Goal: Leave review/rating: Share an evaluation or opinion about a product, service, or content

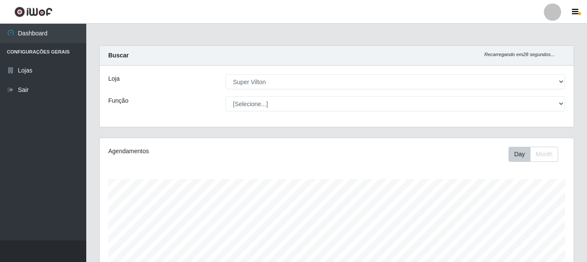
select select "379"
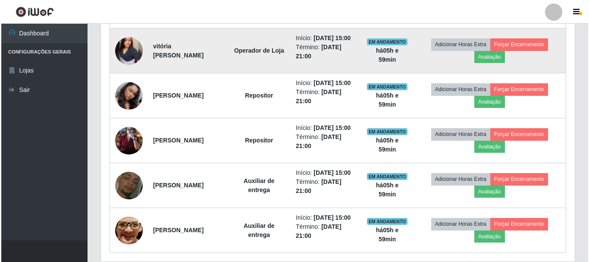
scroll to position [179, 474]
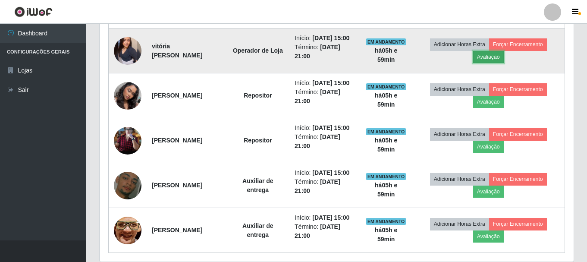
click at [495, 63] on button "Avaliação" at bounding box center [488, 57] width 31 height 12
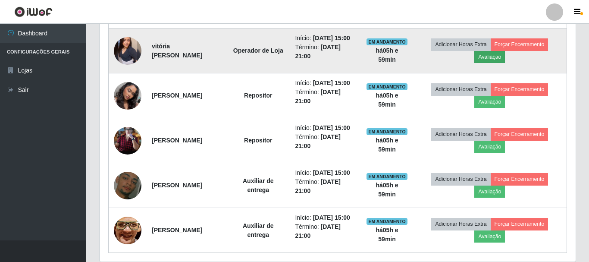
scroll to position [179, 470]
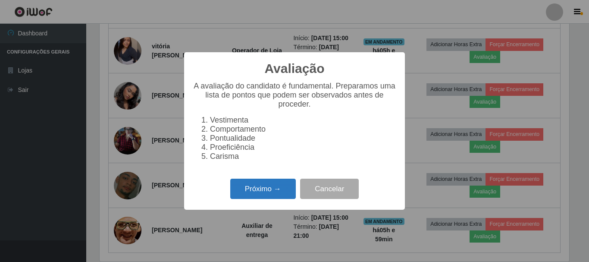
click at [246, 198] on button "Próximo →" at bounding box center [263, 189] width 66 height 20
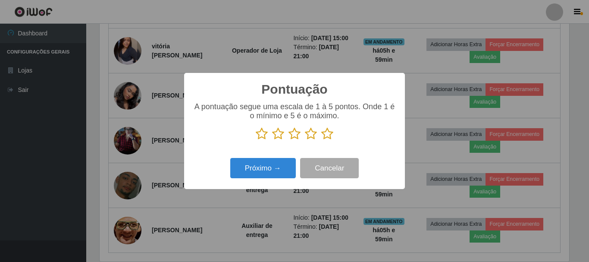
click at [328, 136] on icon at bounding box center [328, 133] width 12 height 13
click at [322, 140] on input "radio" at bounding box center [322, 140] width 0 height 0
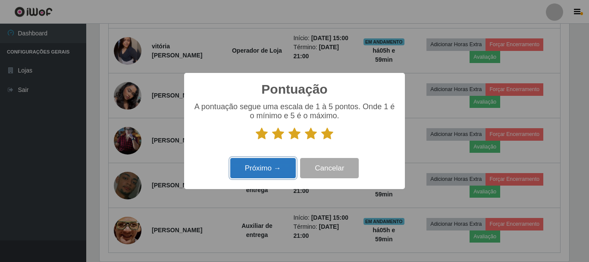
click at [271, 167] on button "Próximo →" at bounding box center [263, 168] width 66 height 20
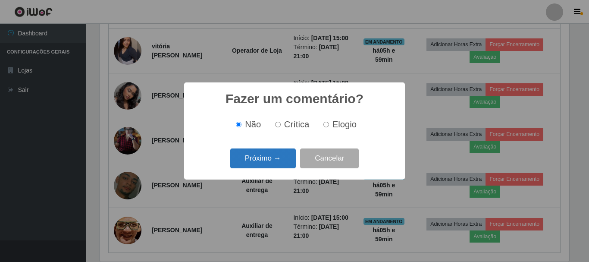
click at [269, 159] on button "Próximo →" at bounding box center [263, 158] width 66 height 20
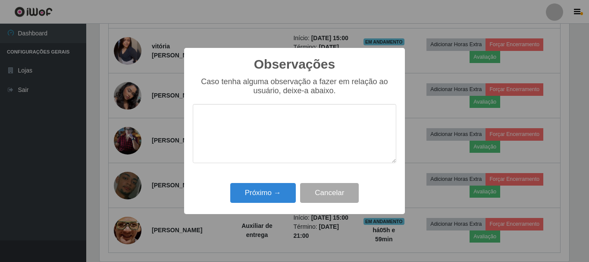
click at [269, 180] on div "Observações × Caso tenha alguma observação a fazer em relação ao usuário, deixe…" at bounding box center [294, 131] width 221 height 166
click at [267, 185] on button "Próximo →" at bounding box center [263, 193] width 66 height 20
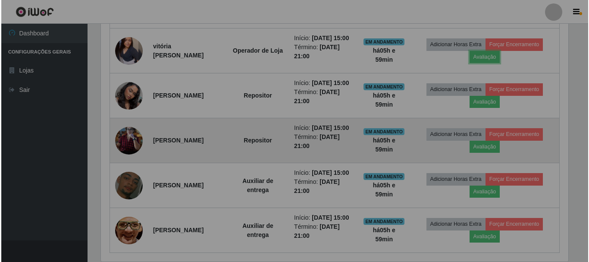
scroll to position [179, 474]
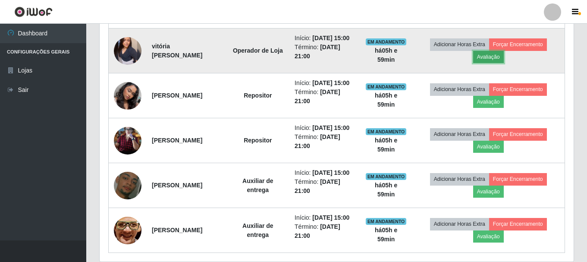
click at [501, 63] on button "Avaliação" at bounding box center [488, 57] width 31 height 12
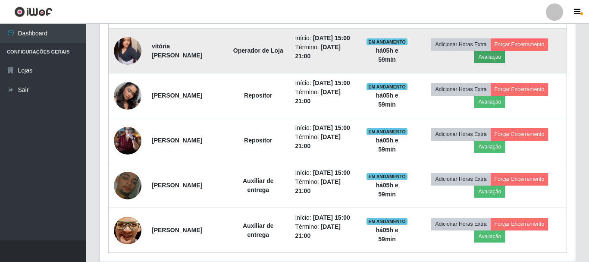
scroll to position [179, 470]
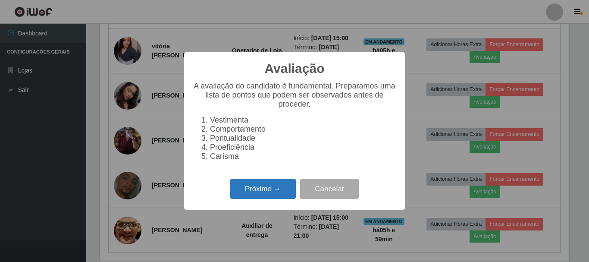
click at [264, 194] on button "Próximo →" at bounding box center [263, 189] width 66 height 20
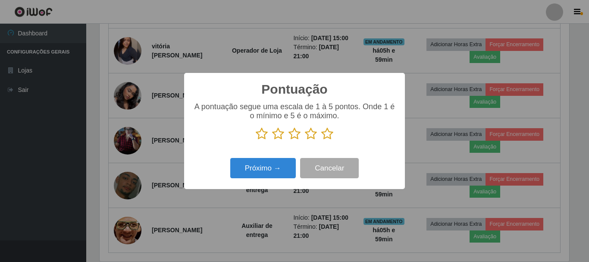
scroll to position [431368, 431077]
click at [326, 138] on icon at bounding box center [328, 133] width 12 height 13
click at [322, 140] on input "radio" at bounding box center [322, 140] width 0 height 0
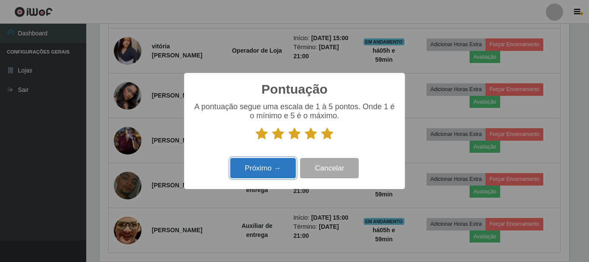
click at [284, 174] on button "Próximo →" at bounding box center [263, 168] width 66 height 20
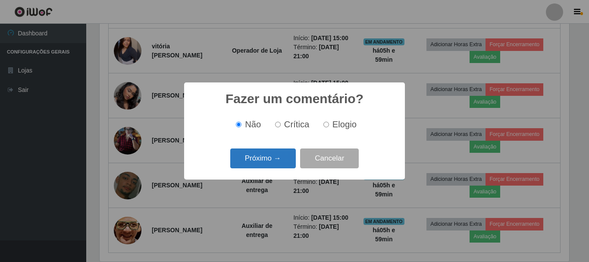
click at [258, 152] on button "Próximo →" at bounding box center [263, 158] width 66 height 20
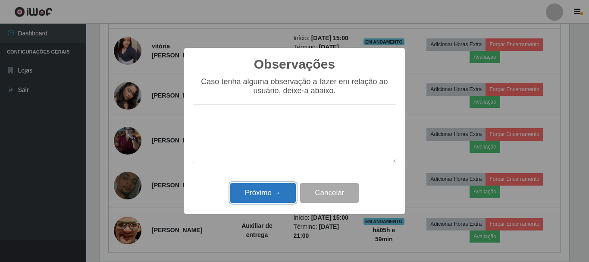
click at [258, 188] on button "Próximo →" at bounding box center [263, 193] width 66 height 20
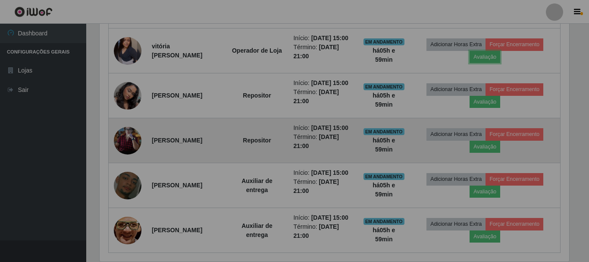
scroll to position [179, 474]
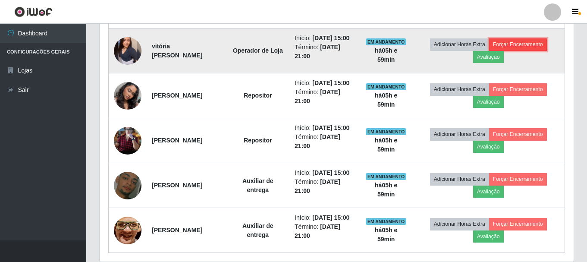
click at [512, 50] on button "Forçar Encerramento" at bounding box center [518, 44] width 58 height 12
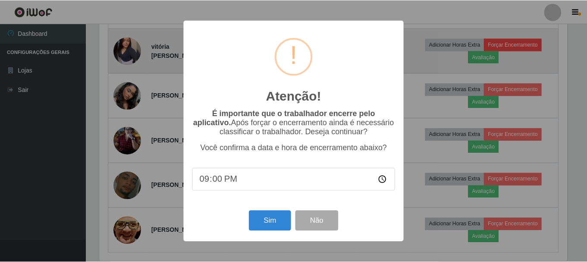
scroll to position [179, 470]
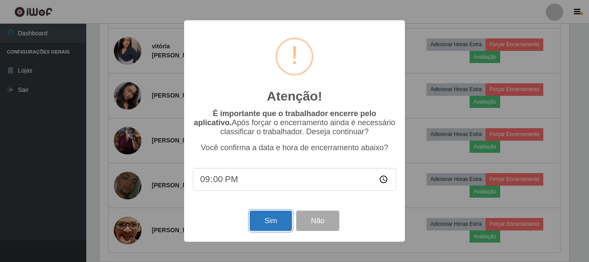
click at [260, 228] on button "Sim" at bounding box center [271, 221] width 42 height 20
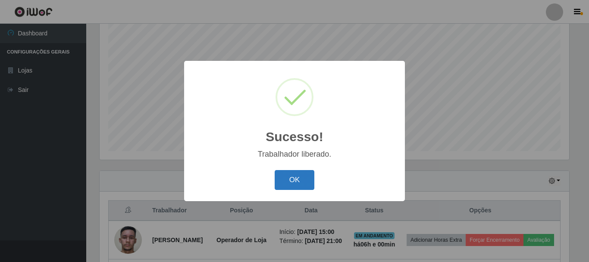
click at [292, 183] on button "OK" at bounding box center [295, 180] width 40 height 20
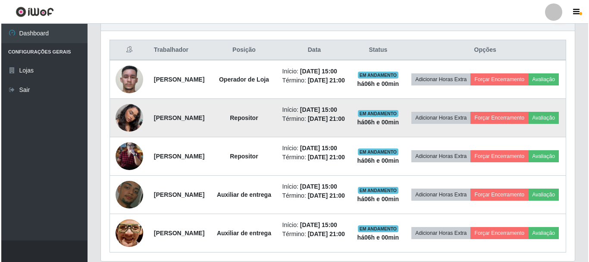
scroll to position [330, 0]
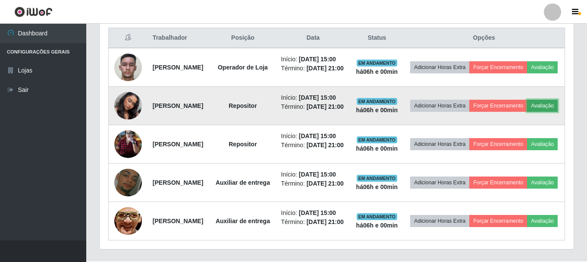
click at [527, 112] on button "Avaliação" at bounding box center [542, 106] width 31 height 12
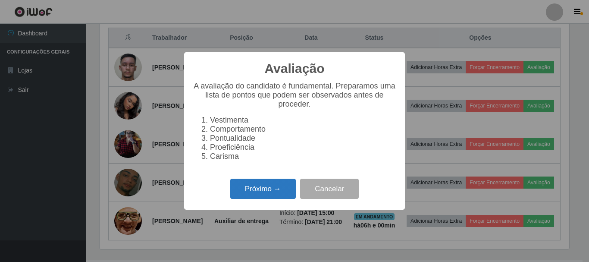
click at [269, 192] on button "Próximo →" at bounding box center [263, 189] width 66 height 20
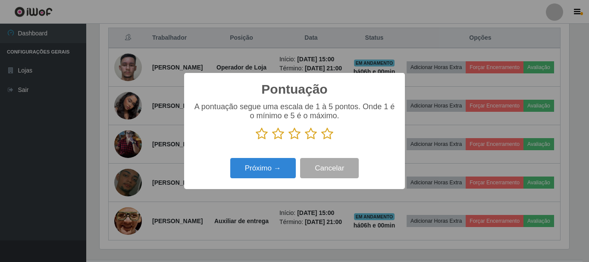
click at [323, 134] on icon at bounding box center [328, 133] width 12 height 13
click at [322, 140] on input "radio" at bounding box center [322, 140] width 0 height 0
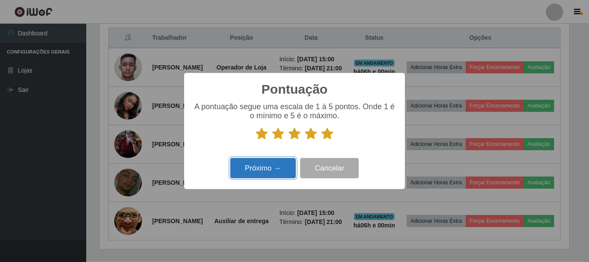
click at [267, 178] on button "Próximo →" at bounding box center [263, 168] width 66 height 20
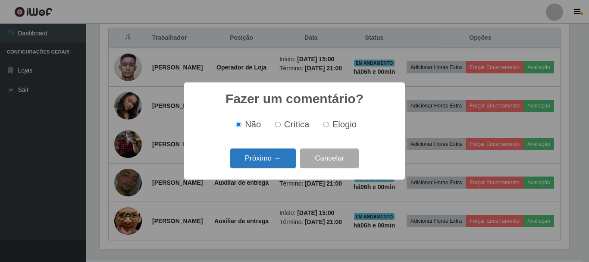
click at [268, 166] on button "Próximo →" at bounding box center [263, 158] width 66 height 20
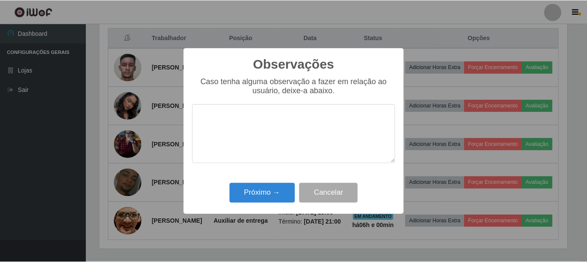
scroll to position [0, 0]
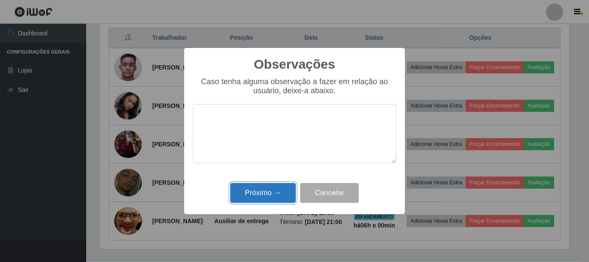
click at [265, 186] on button "Próximo →" at bounding box center [263, 193] width 66 height 20
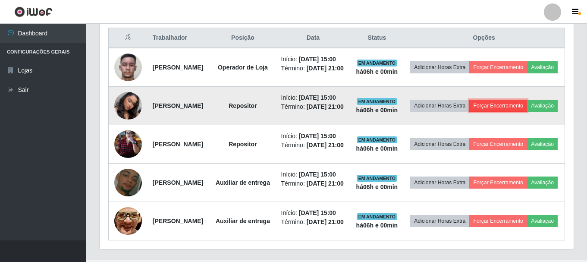
click at [522, 112] on button "Forçar Encerramento" at bounding box center [499, 106] width 58 height 12
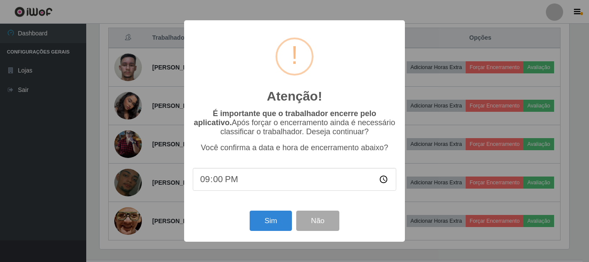
click at [262, 207] on div "Atenção! × É importante que o trabalhador encerre pelo aplicativo. Após forçar …" at bounding box center [294, 130] width 221 height 221
click at [265, 218] on button "Sim" at bounding box center [271, 221] width 42 height 20
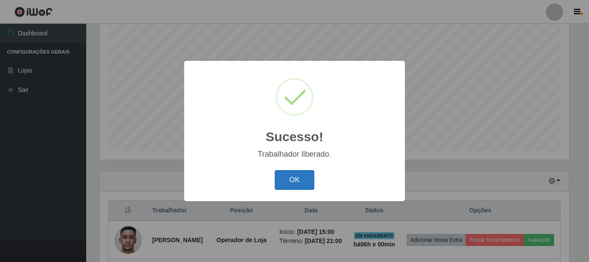
click at [307, 184] on button "OK" at bounding box center [295, 180] width 40 height 20
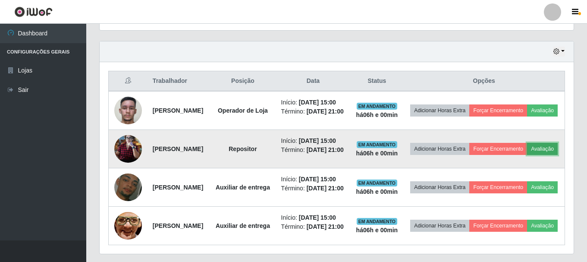
click at [527, 155] on button "Avaliação" at bounding box center [542, 149] width 31 height 12
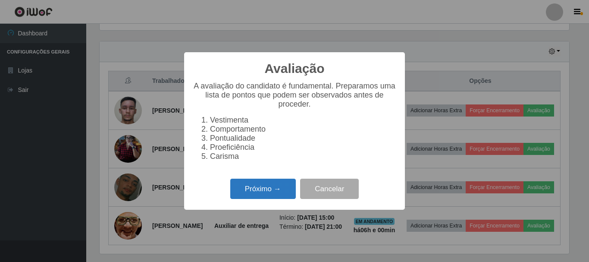
click at [253, 194] on button "Próximo →" at bounding box center [263, 189] width 66 height 20
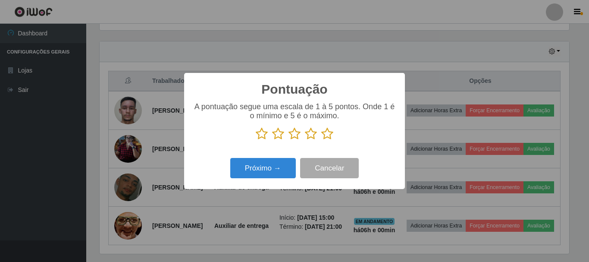
click at [326, 132] on icon at bounding box center [328, 133] width 12 height 13
click at [322, 140] on input "radio" at bounding box center [322, 140] width 0 height 0
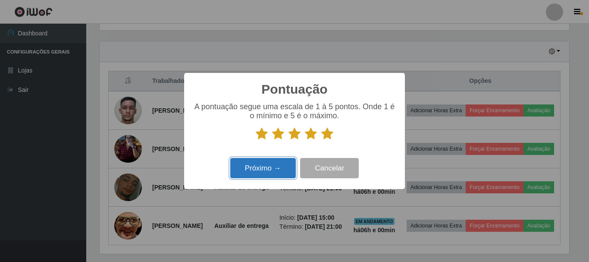
click at [285, 163] on button "Próximo →" at bounding box center [263, 168] width 66 height 20
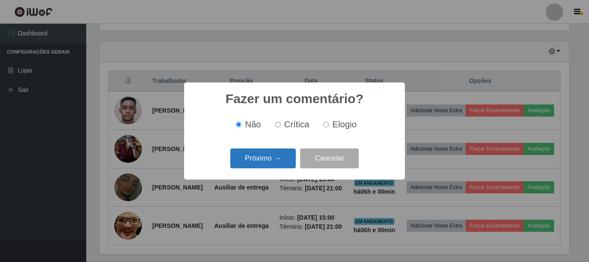
click at [251, 156] on button "Próximo →" at bounding box center [263, 158] width 66 height 20
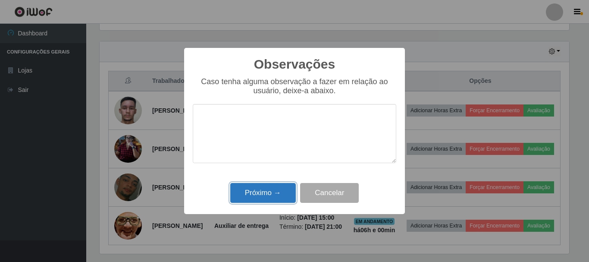
click at [269, 194] on button "Próximo →" at bounding box center [263, 193] width 66 height 20
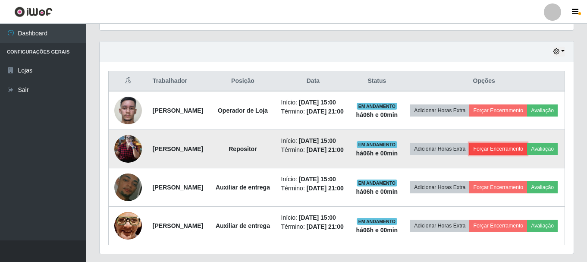
click at [505, 155] on button "Forçar Encerramento" at bounding box center [499, 149] width 58 height 12
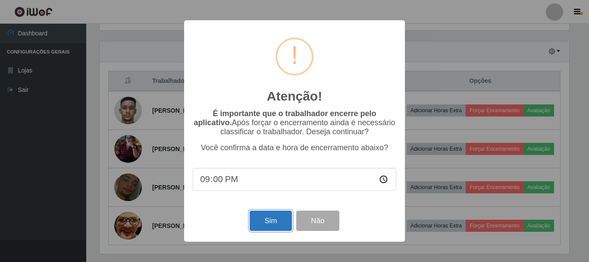
click at [261, 223] on button "Sim" at bounding box center [271, 221] width 42 height 20
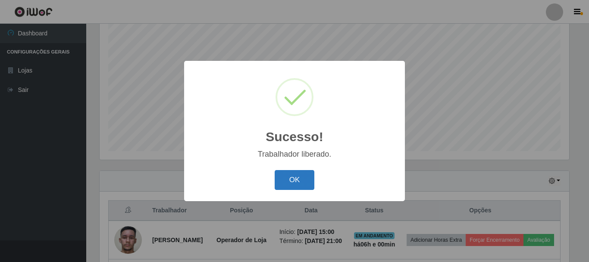
click at [285, 180] on button "OK" at bounding box center [295, 180] width 40 height 20
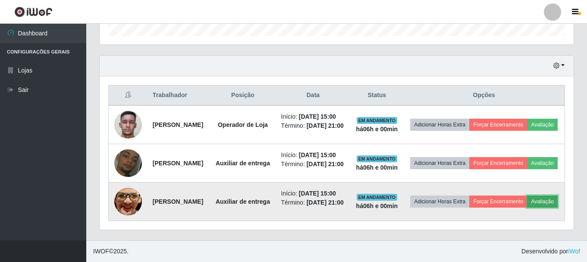
click at [527, 195] on button "Avaliação" at bounding box center [542, 201] width 31 height 12
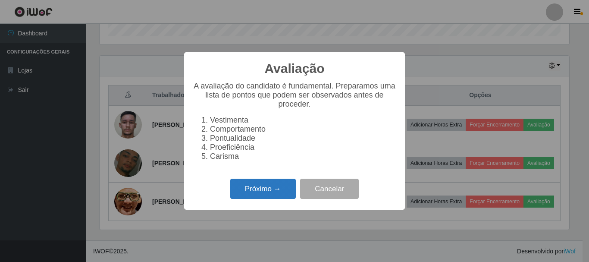
click at [267, 196] on button "Próximo →" at bounding box center [263, 189] width 66 height 20
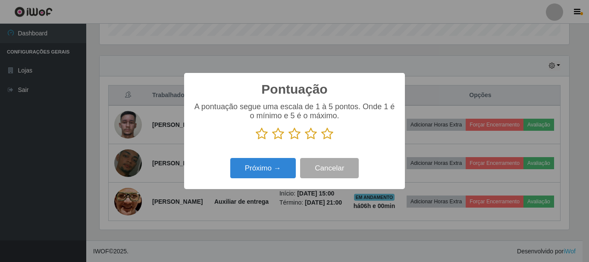
click at [328, 134] on icon at bounding box center [328, 133] width 12 height 13
click at [322, 140] on input "radio" at bounding box center [322, 140] width 0 height 0
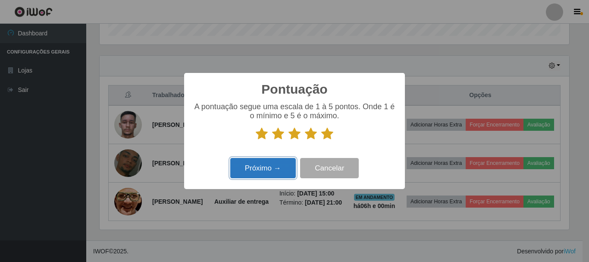
click at [269, 166] on button "Próximo →" at bounding box center [263, 168] width 66 height 20
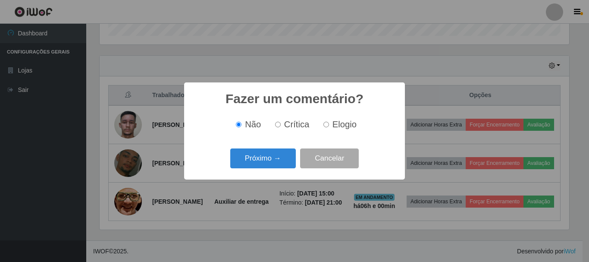
click at [267, 148] on div "Próximo → Cancelar" at bounding box center [295, 158] width 204 height 25
click at [267, 152] on button "Próximo →" at bounding box center [263, 158] width 66 height 20
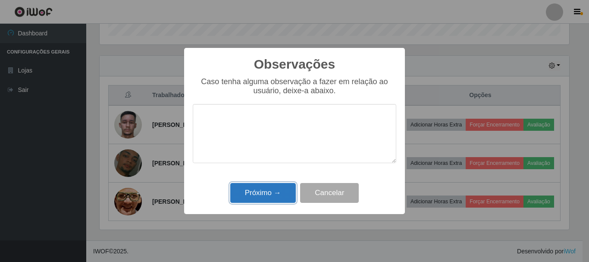
click at [271, 189] on button "Próximo →" at bounding box center [263, 193] width 66 height 20
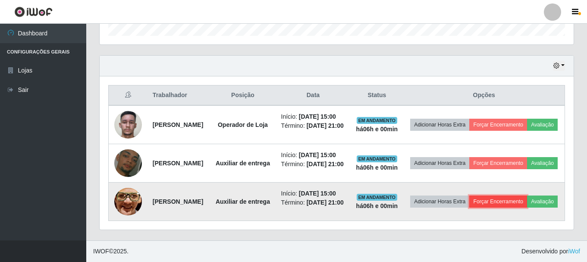
click at [527, 195] on button "Forçar Encerramento" at bounding box center [499, 201] width 58 height 12
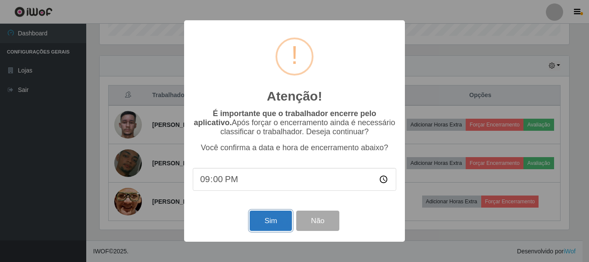
click at [274, 221] on button "Sim" at bounding box center [271, 221] width 42 height 20
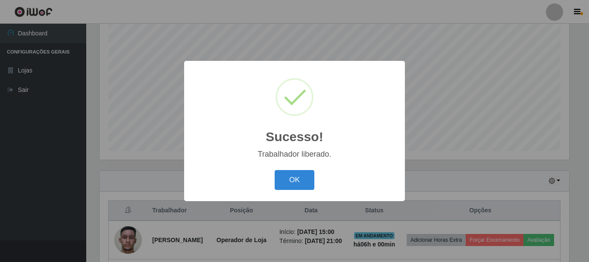
click at [292, 170] on div "OK Cancel" at bounding box center [295, 179] width 204 height 25
click at [304, 181] on button "OK" at bounding box center [295, 180] width 40 height 20
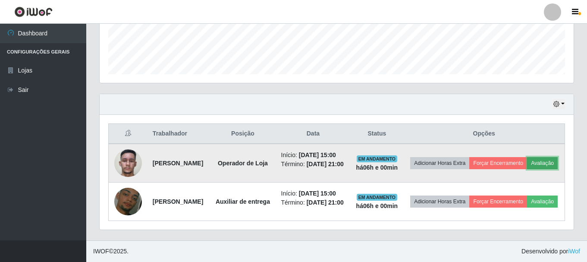
click at [527, 166] on button "Avaliação" at bounding box center [542, 163] width 31 height 12
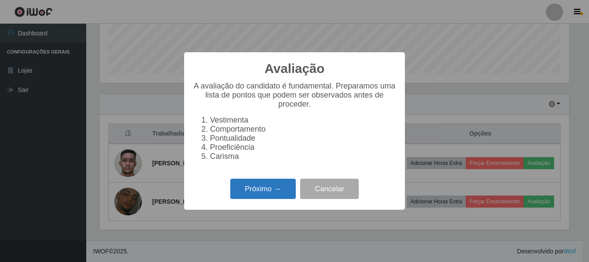
click at [260, 188] on button "Próximo →" at bounding box center [263, 189] width 66 height 20
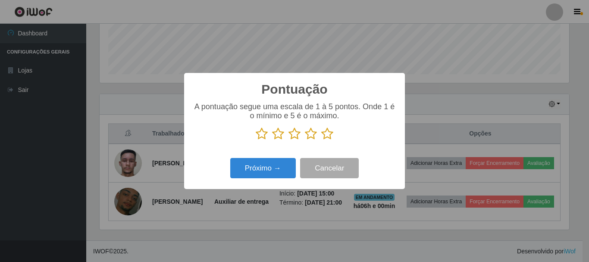
click at [328, 138] on icon at bounding box center [328, 133] width 12 height 13
click at [322, 140] on input "radio" at bounding box center [322, 140] width 0 height 0
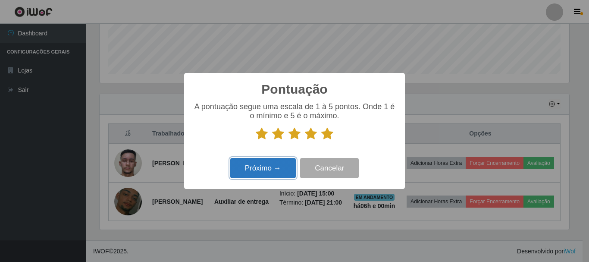
click at [268, 167] on button "Próximo →" at bounding box center [263, 168] width 66 height 20
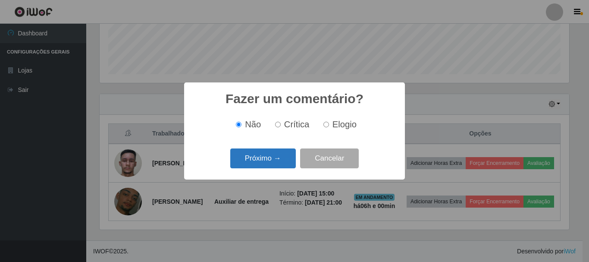
click at [268, 156] on button "Próximo →" at bounding box center [263, 158] width 66 height 20
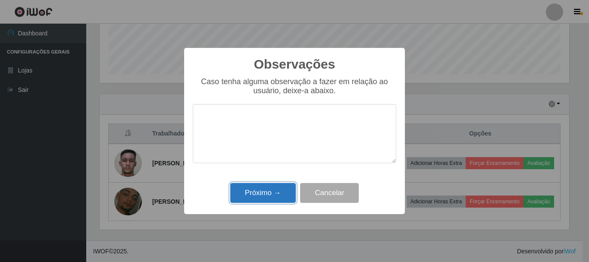
click at [258, 196] on button "Próximo →" at bounding box center [263, 193] width 66 height 20
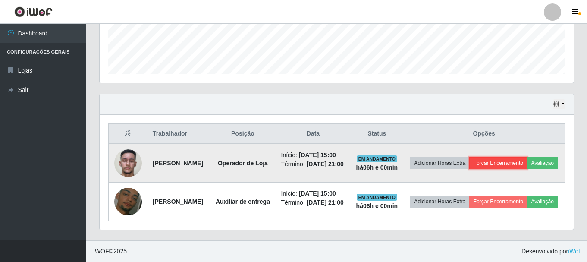
click at [510, 157] on button "Forçar Encerramento" at bounding box center [499, 163] width 58 height 12
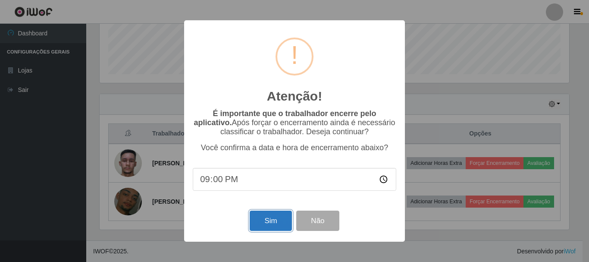
click at [268, 221] on button "Sim" at bounding box center [271, 221] width 42 height 20
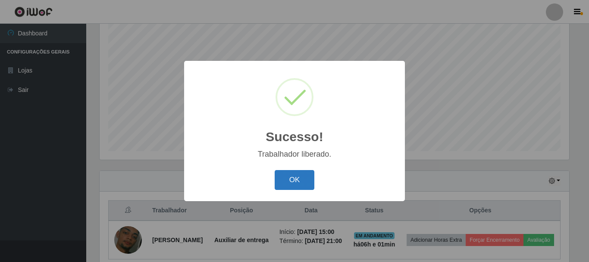
click at [294, 180] on button "OK" at bounding box center [295, 180] width 40 height 20
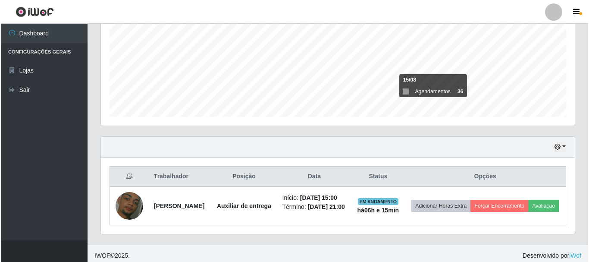
scroll to position [196, 0]
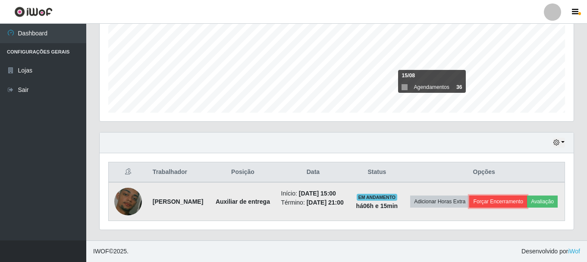
click at [505, 201] on button "Forçar Encerramento" at bounding box center [499, 201] width 58 height 12
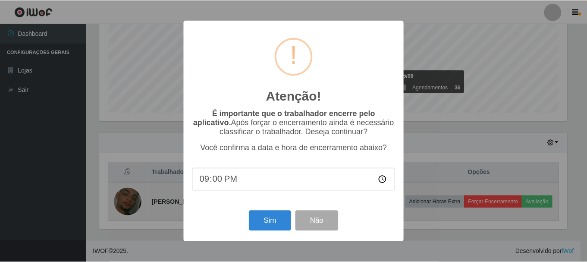
scroll to position [179, 470]
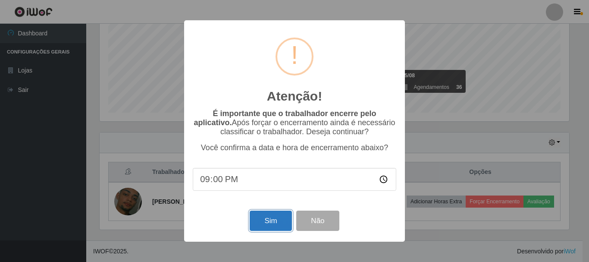
click at [271, 221] on button "Sim" at bounding box center [271, 221] width 42 height 20
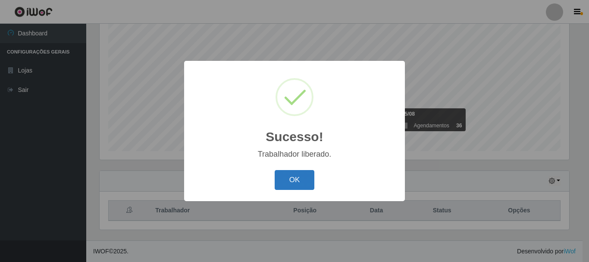
click at [296, 184] on button "OK" at bounding box center [295, 180] width 40 height 20
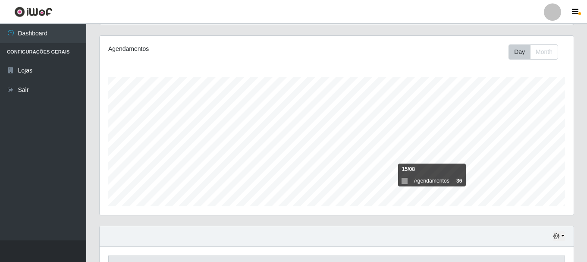
scroll to position [0, 0]
